Goal: Task Accomplishment & Management: Complete application form

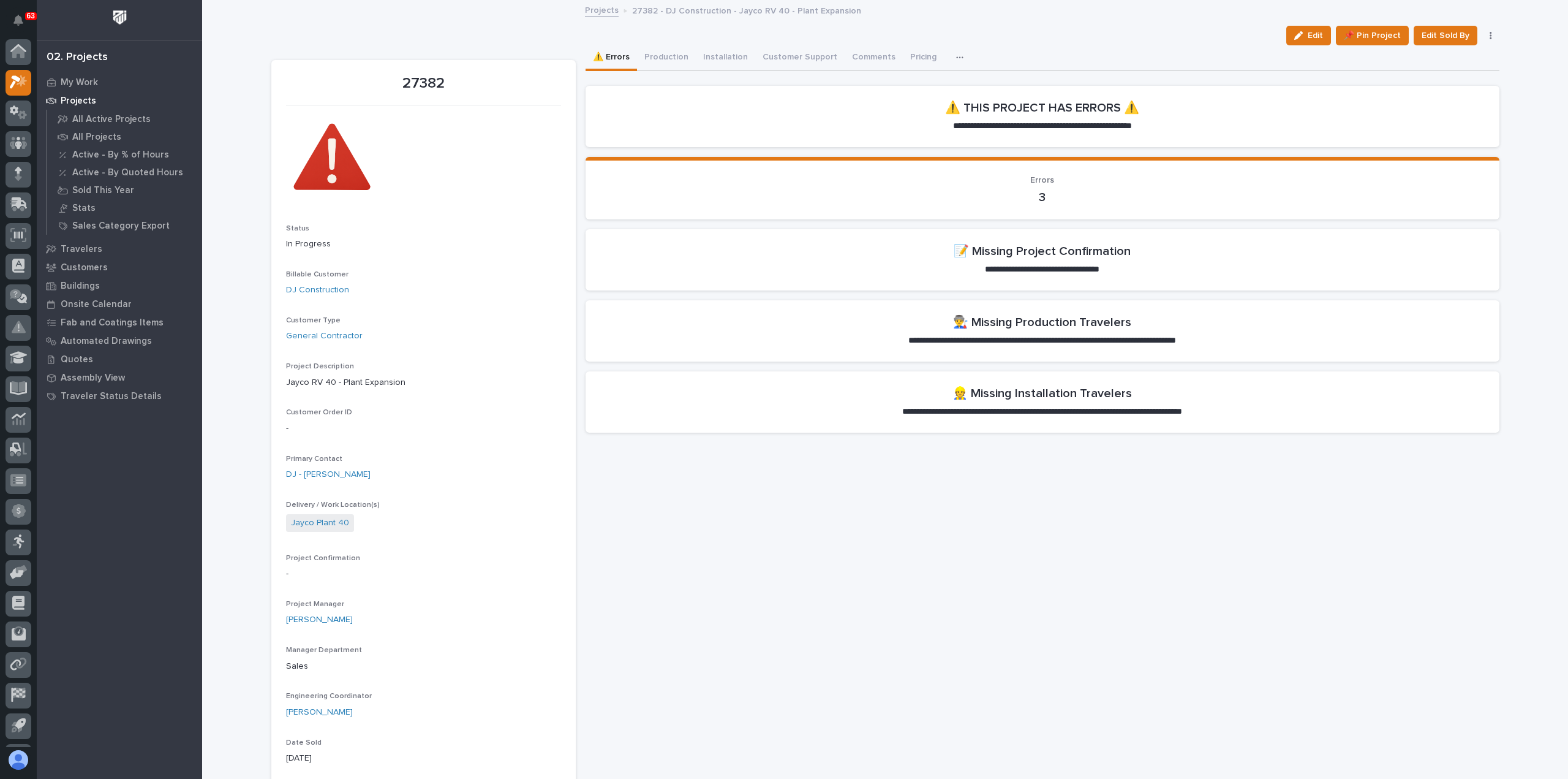
scroll to position [27, 0]
click at [1312, 33] on span "Edit" at bounding box center [1315, 35] width 15 height 11
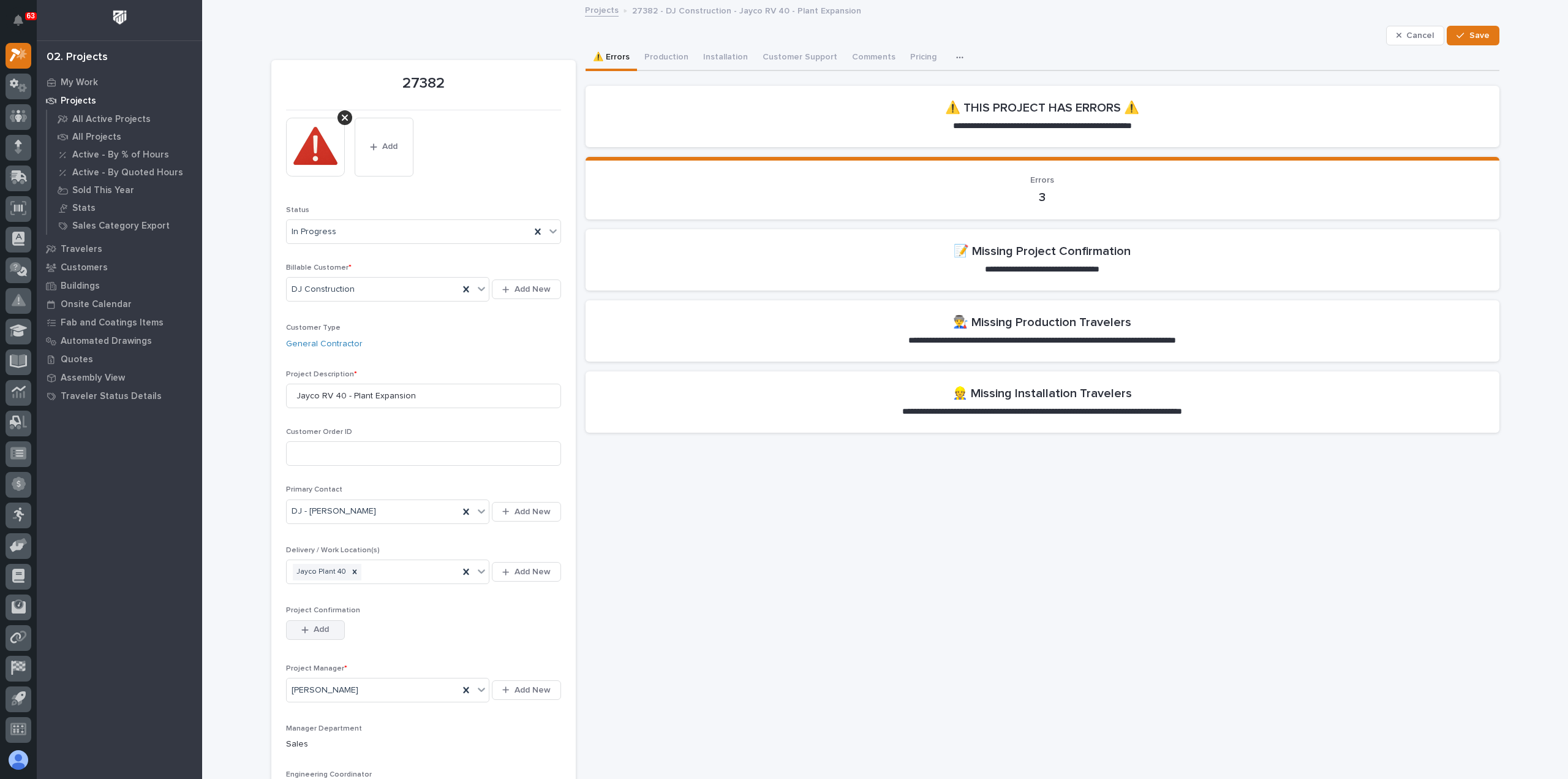
click at [298, 633] on button "Add" at bounding box center [315, 630] width 59 height 20
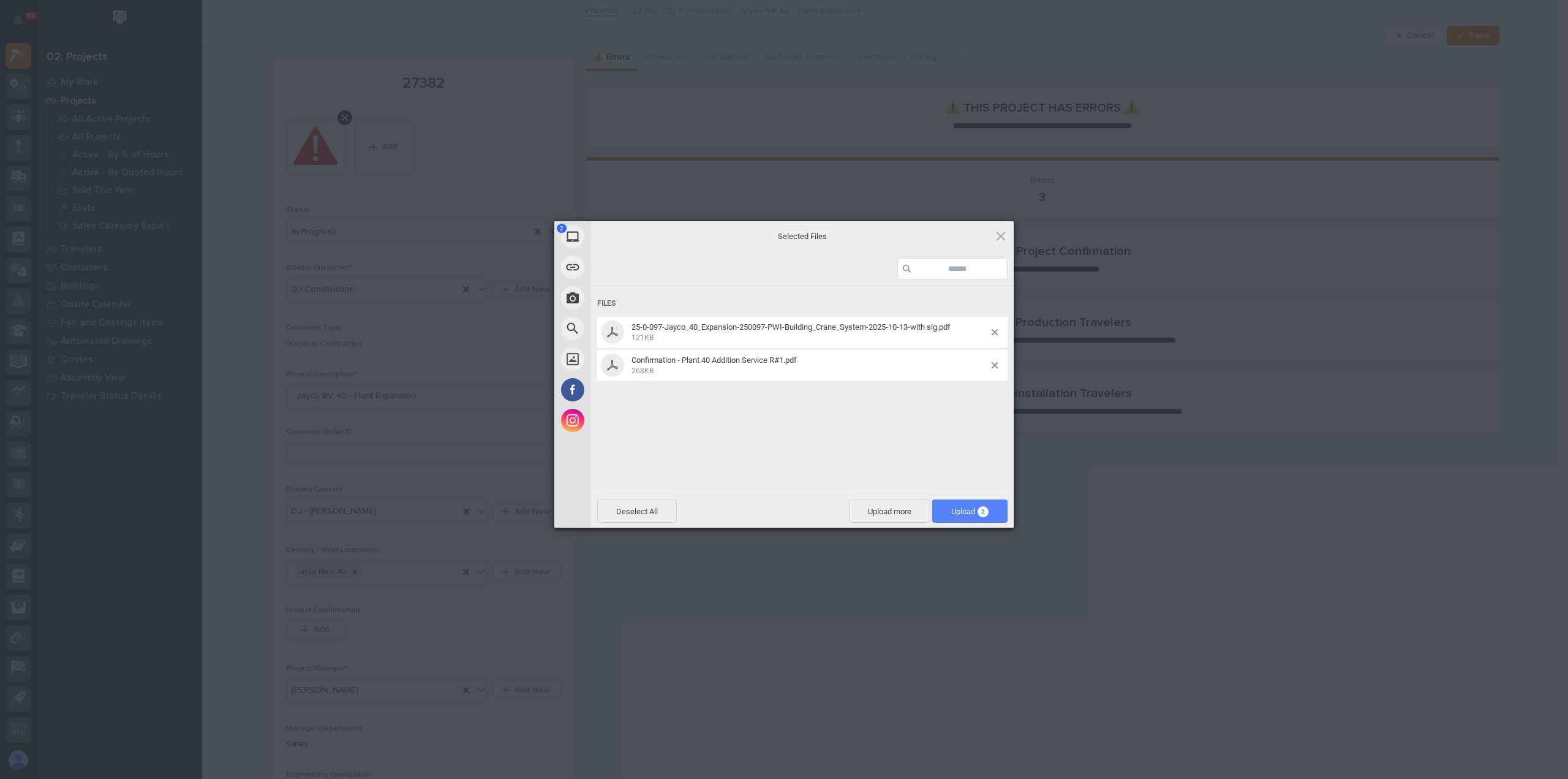
click at [959, 511] on span "Upload 2" at bounding box center [970, 511] width 37 height 9
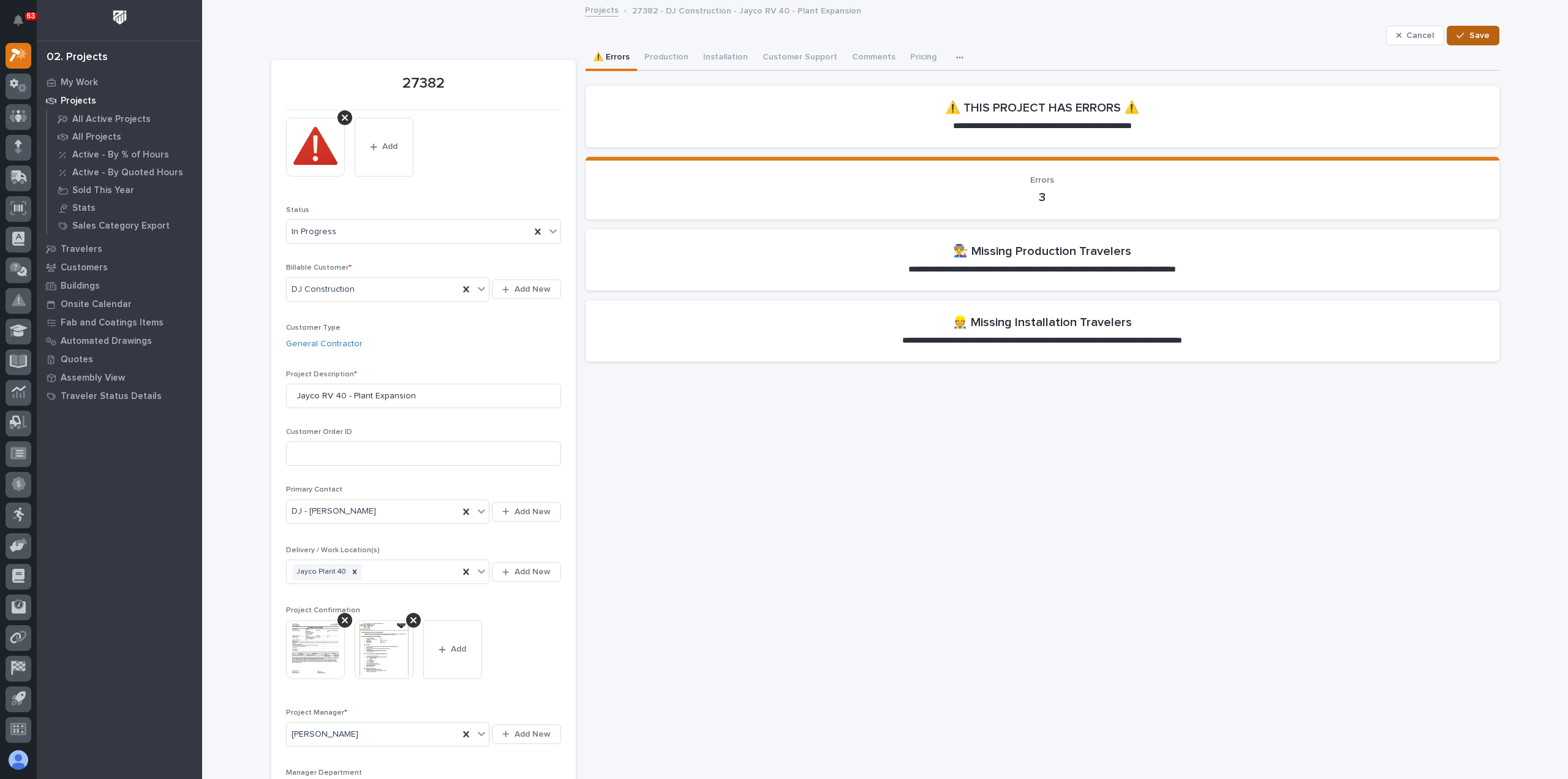
click at [1469, 32] on span "Save" at bounding box center [1479, 35] width 20 height 11
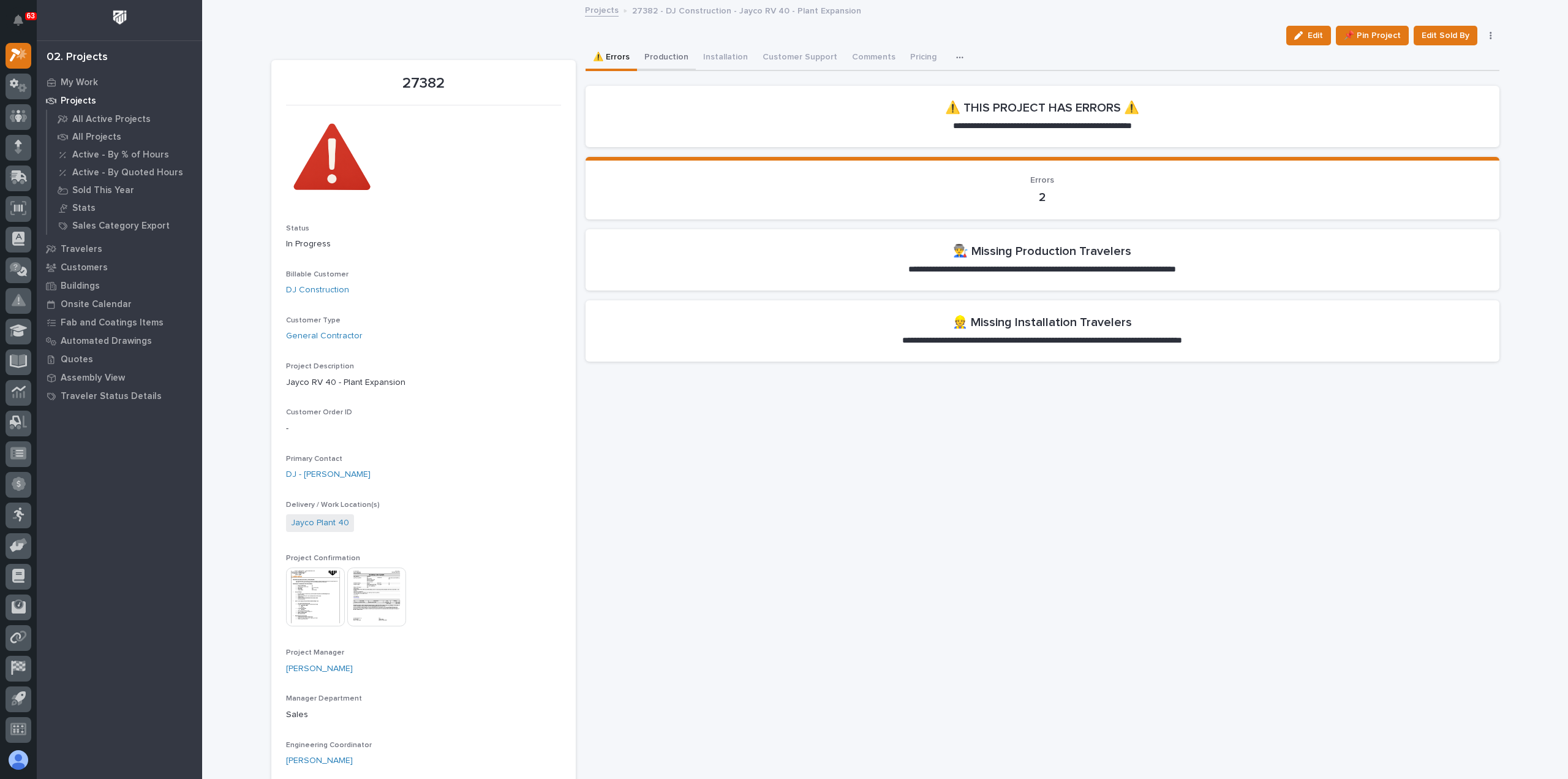
click at [656, 55] on button "Production" at bounding box center [666, 58] width 59 height 26
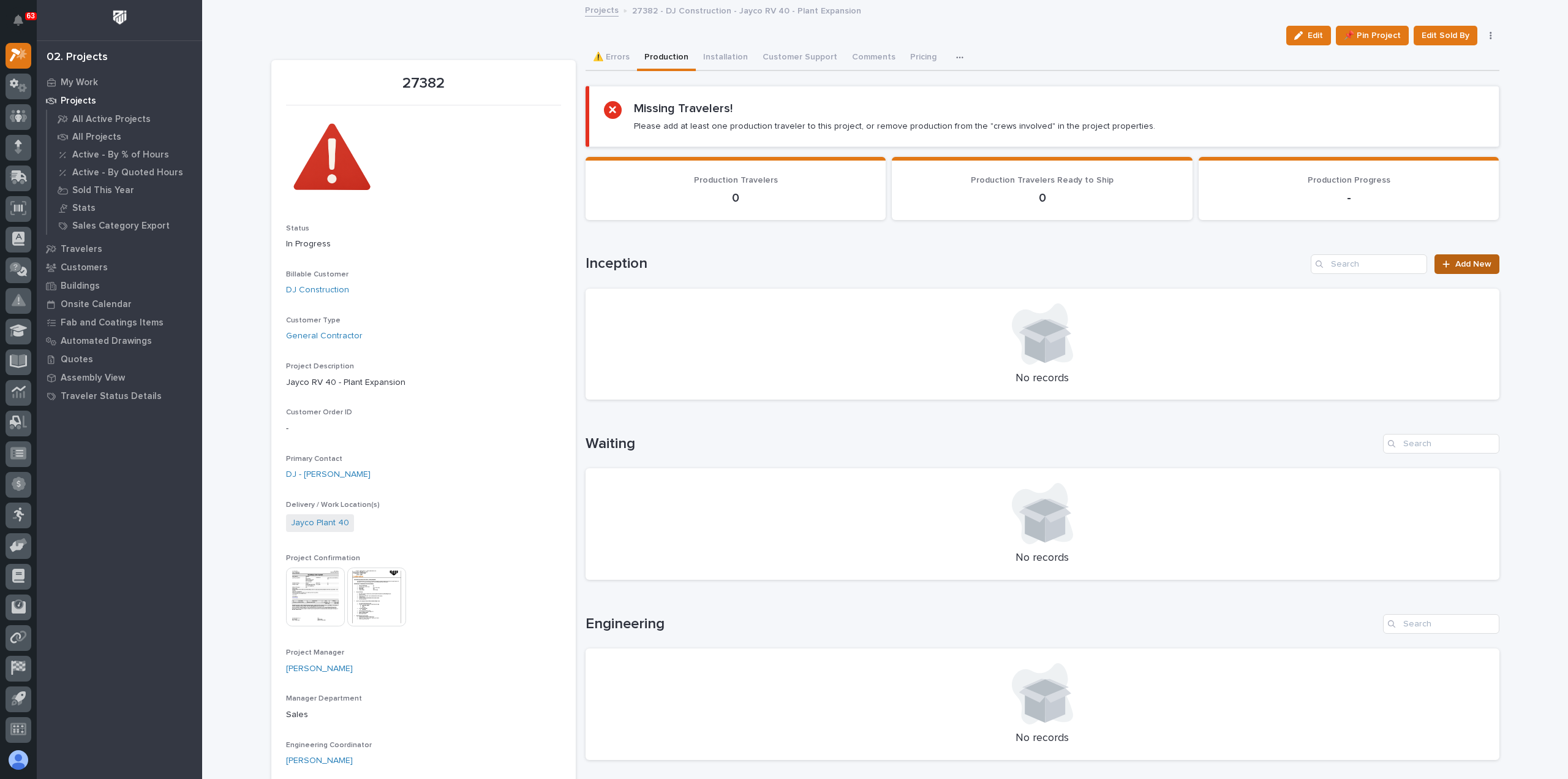
click at [1458, 260] on span "Add New" at bounding box center [1473, 264] width 36 height 9
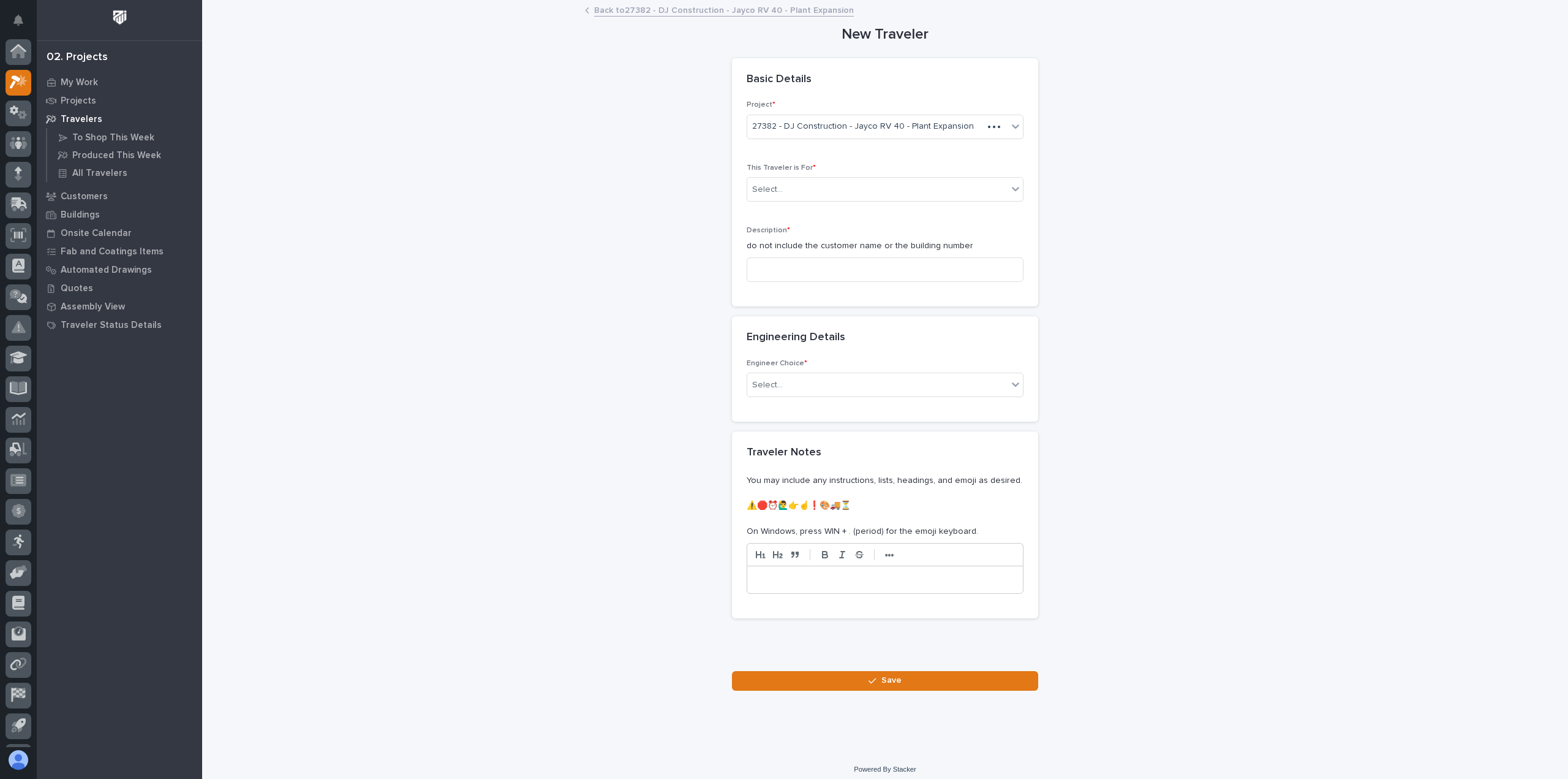
scroll to position [27, 0]
click at [861, 190] on div "Select..." at bounding box center [877, 190] width 260 height 20
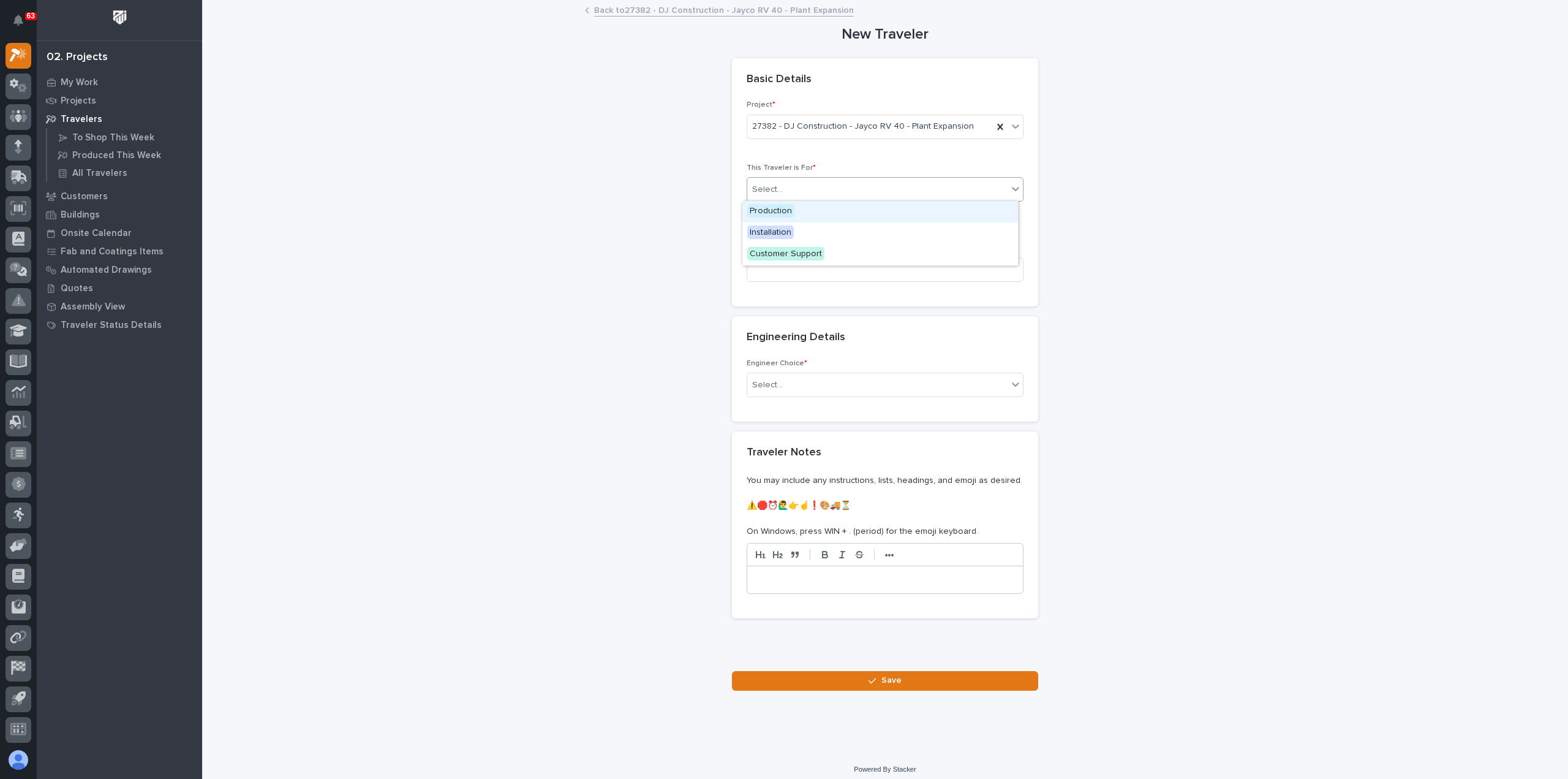
click at [837, 209] on div "Production" at bounding box center [879, 212] width 275 height 21
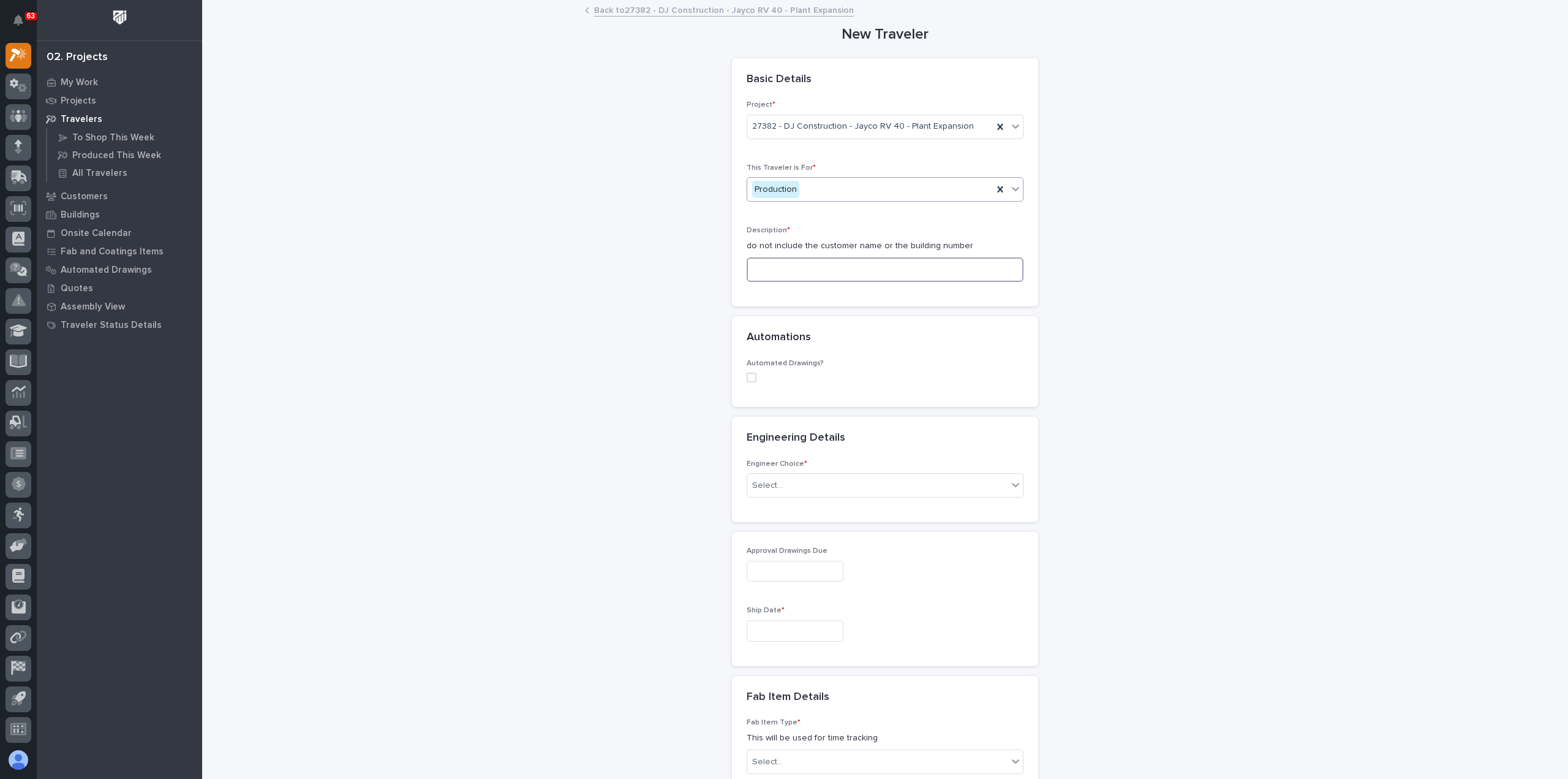
click at [811, 272] on input at bounding box center [884, 269] width 277 height 25
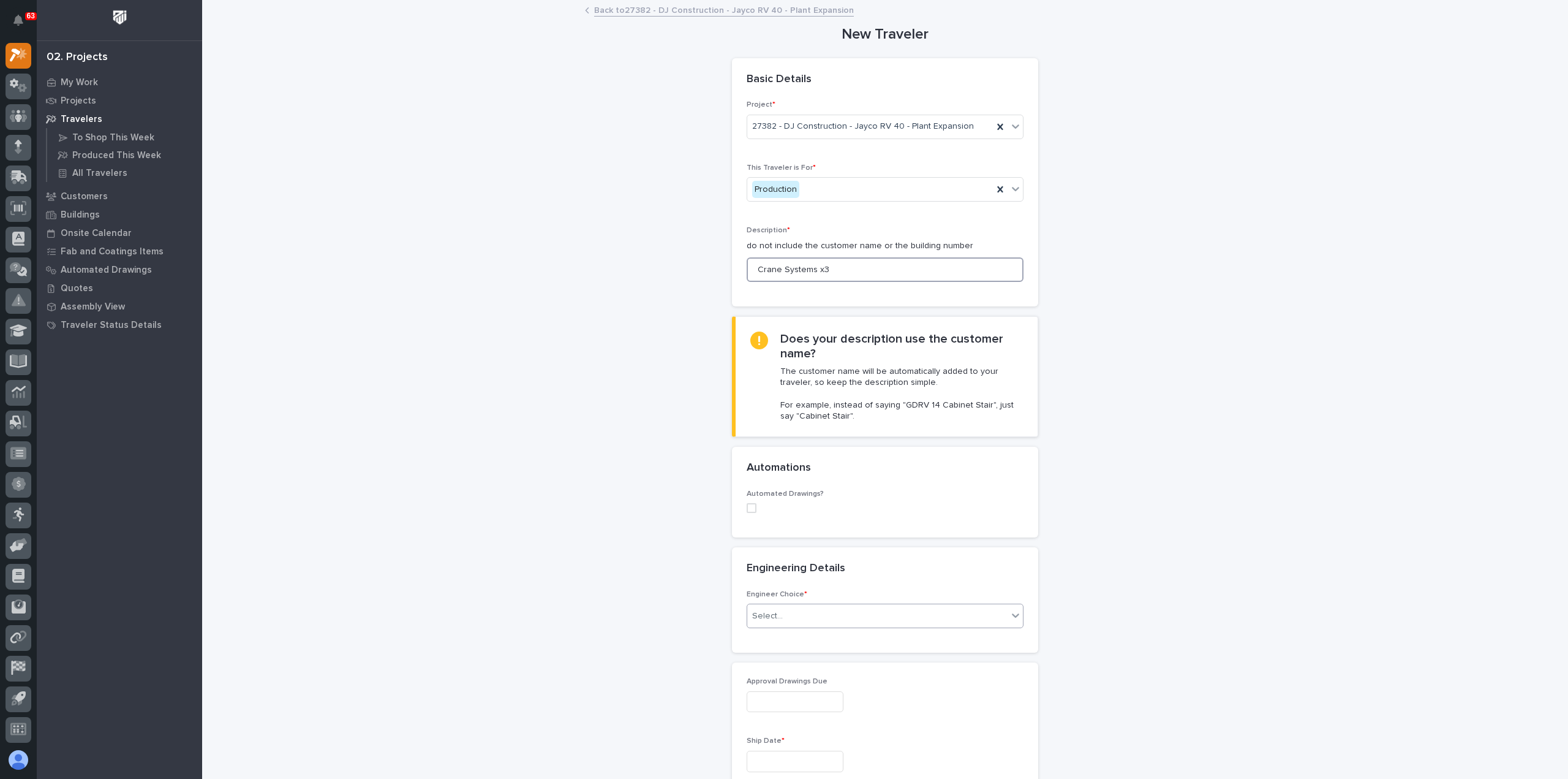
type input "Crane Systems x3"
click at [798, 615] on div "Select..." at bounding box center [877, 616] width 260 height 20
drag, startPoint x: 816, startPoint y: 648, endPoint x: 821, endPoint y: 659, distance: 12.1
click at [821, 659] on div "I want my coordinator to choose an engineer" at bounding box center [879, 659] width 275 height 21
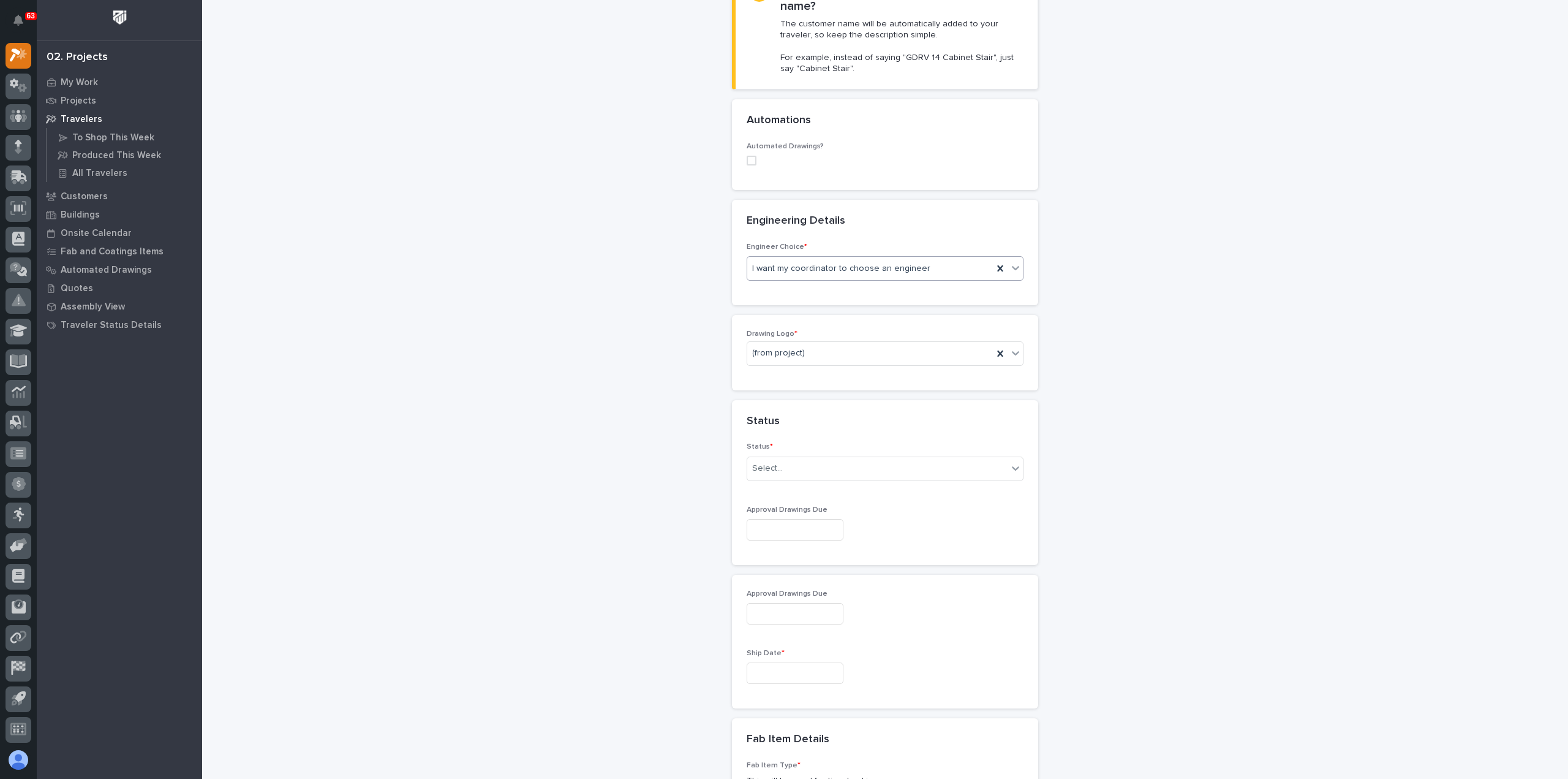
scroll to position [367, 0]
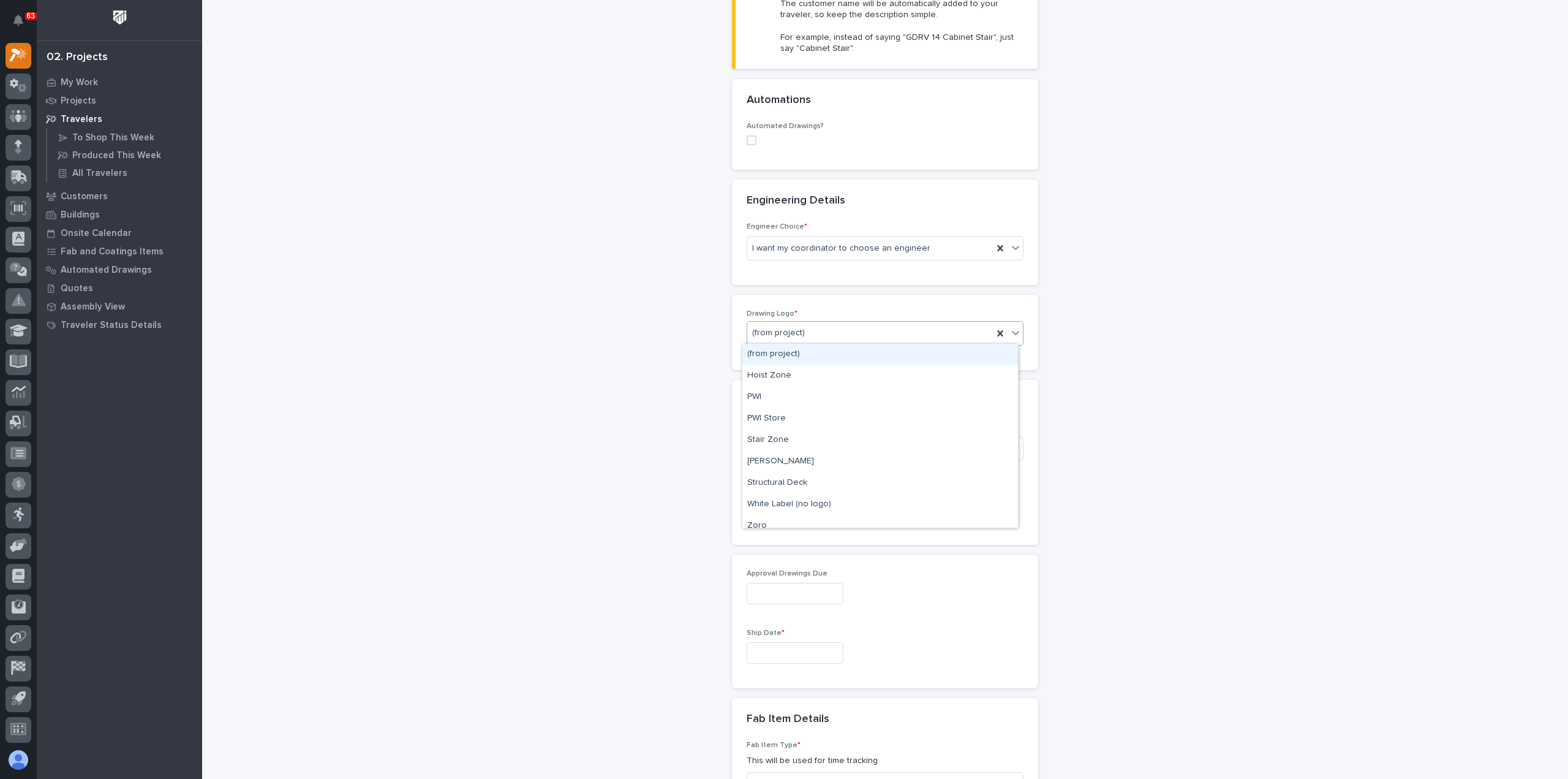
click at [808, 329] on div "(from project)" at bounding box center [870, 333] width 246 height 20
click at [810, 404] on div "PWI" at bounding box center [879, 397] width 275 height 21
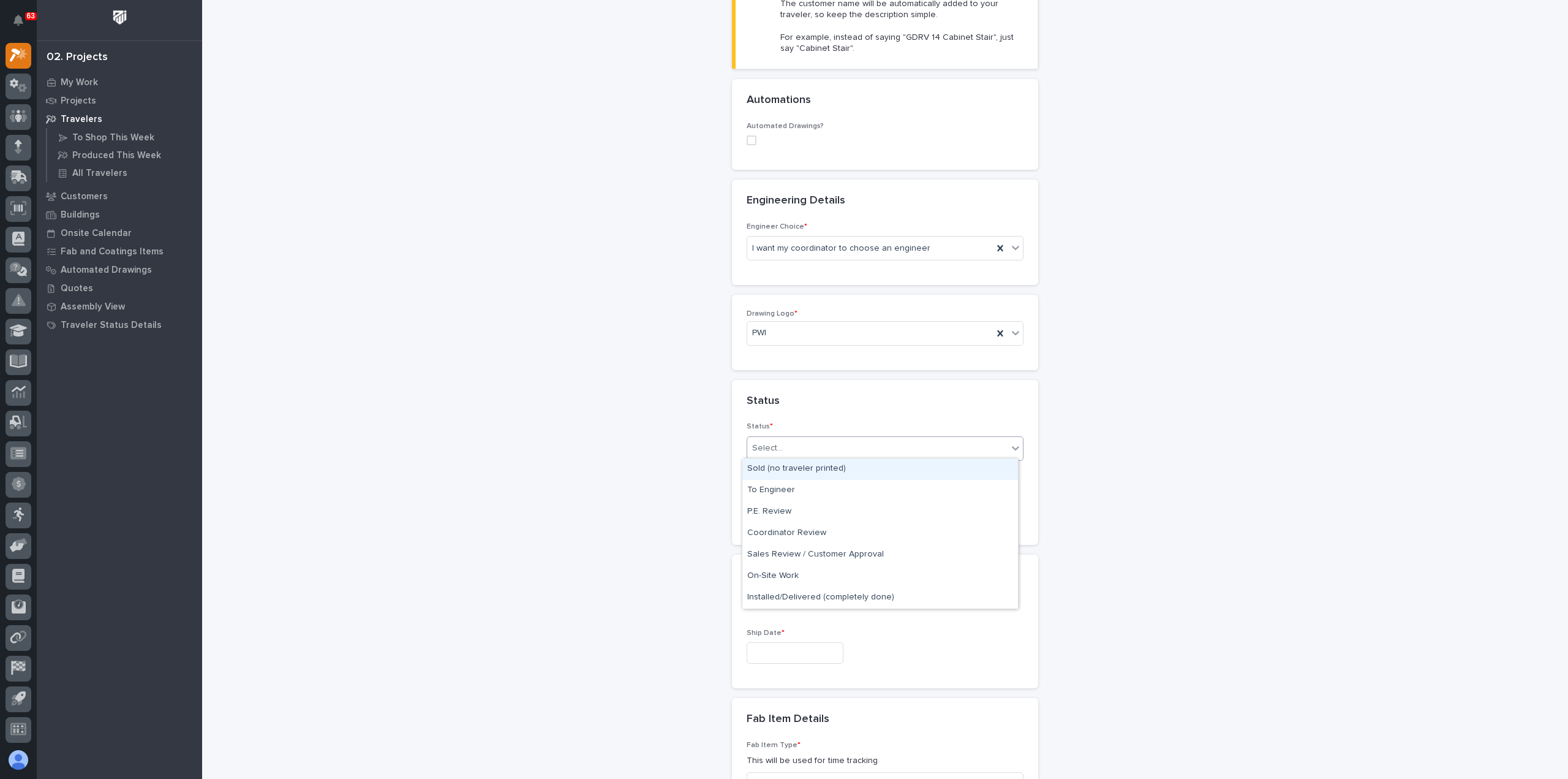
click at [823, 451] on div "Select..." at bounding box center [877, 448] width 260 height 20
click at [824, 470] on div "Sold (no traveler printed)" at bounding box center [879, 469] width 275 height 21
click at [815, 513] on input "text" at bounding box center [795, 509] width 97 height 21
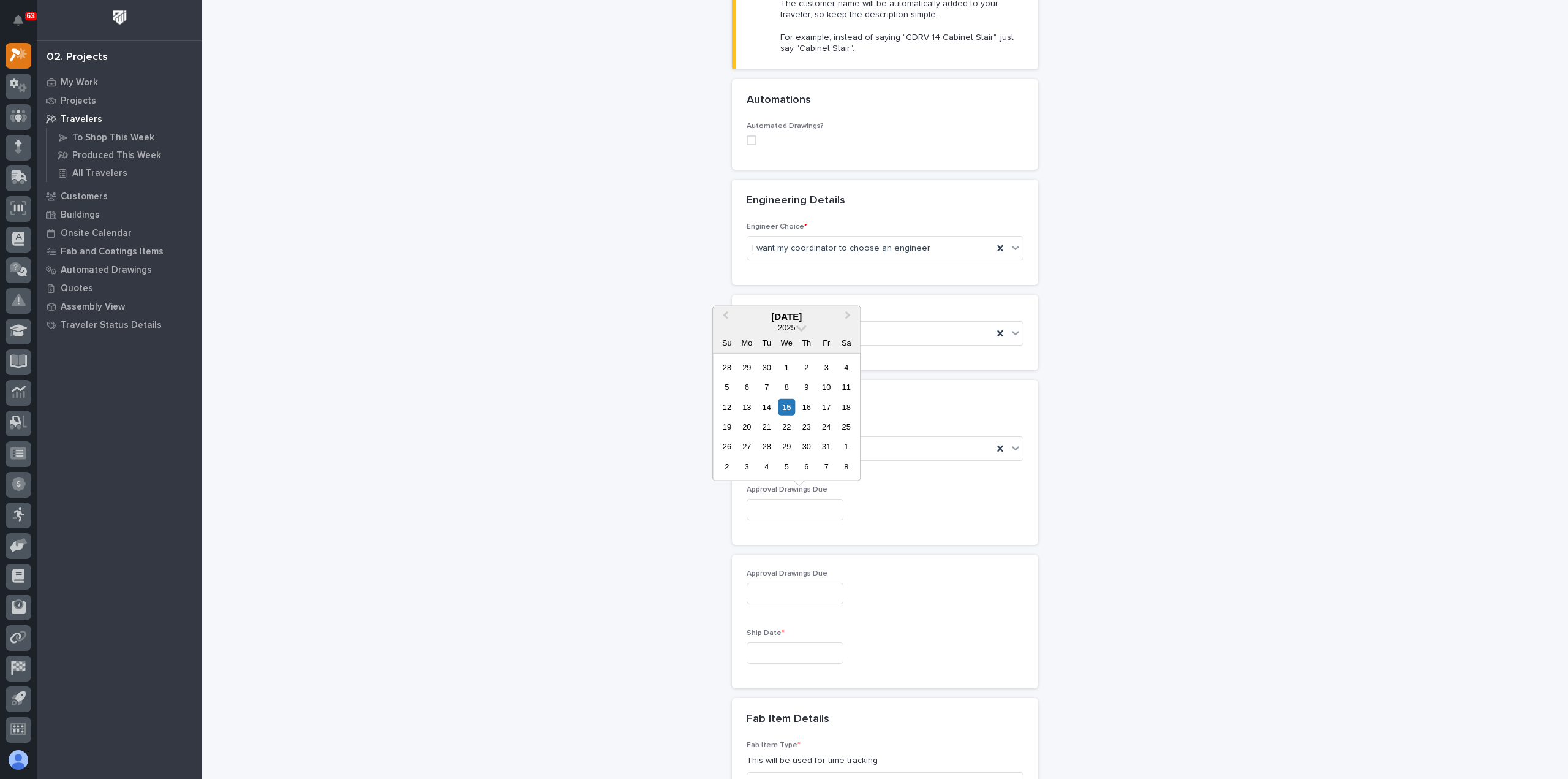
click at [903, 507] on div at bounding box center [884, 509] width 277 height 21
